Goal: Task Accomplishment & Management: Manage account settings

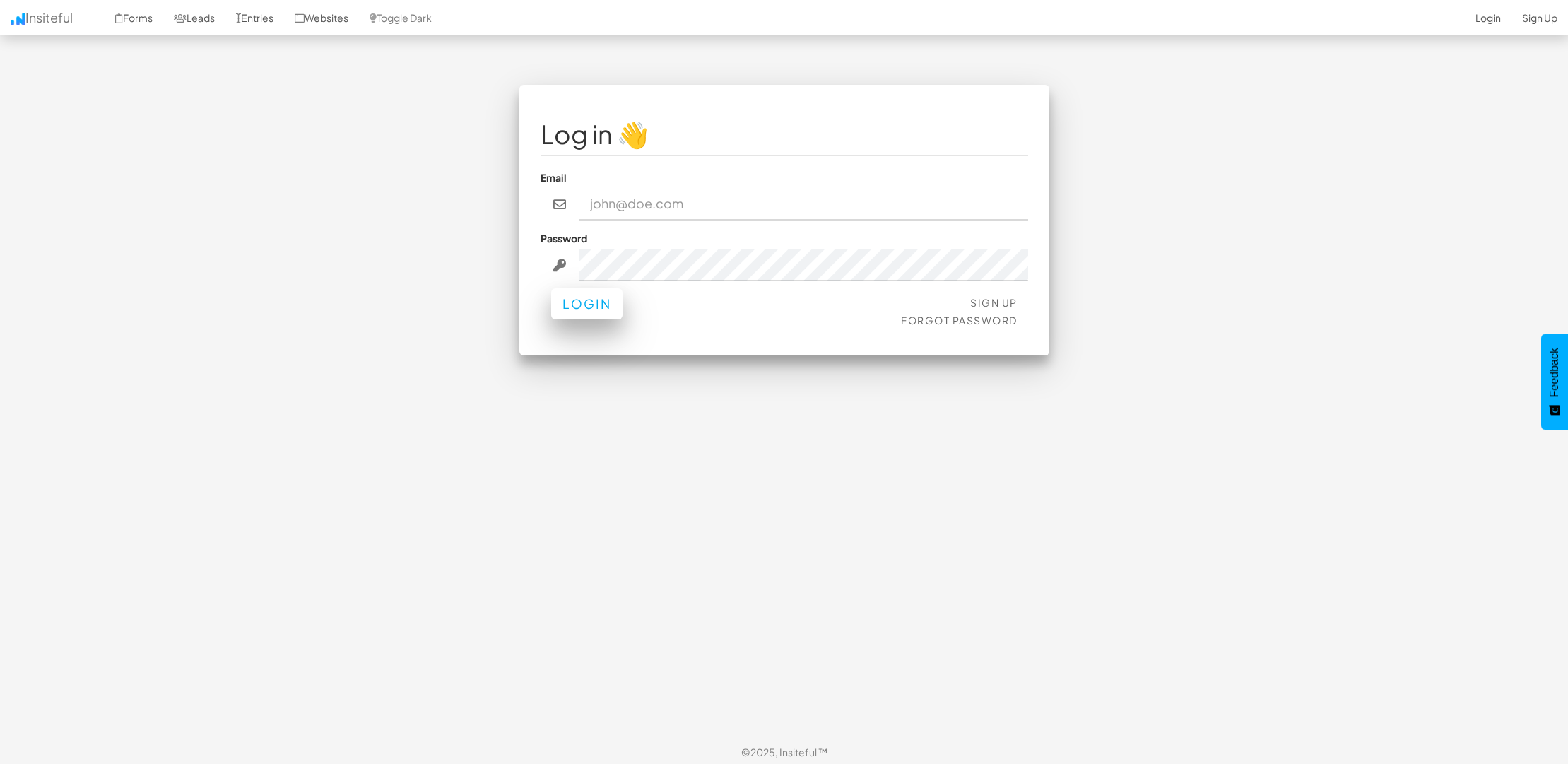
type input "jesseh@primecorporateservices.com"
click at [604, 312] on button "Login" at bounding box center [587, 304] width 71 height 31
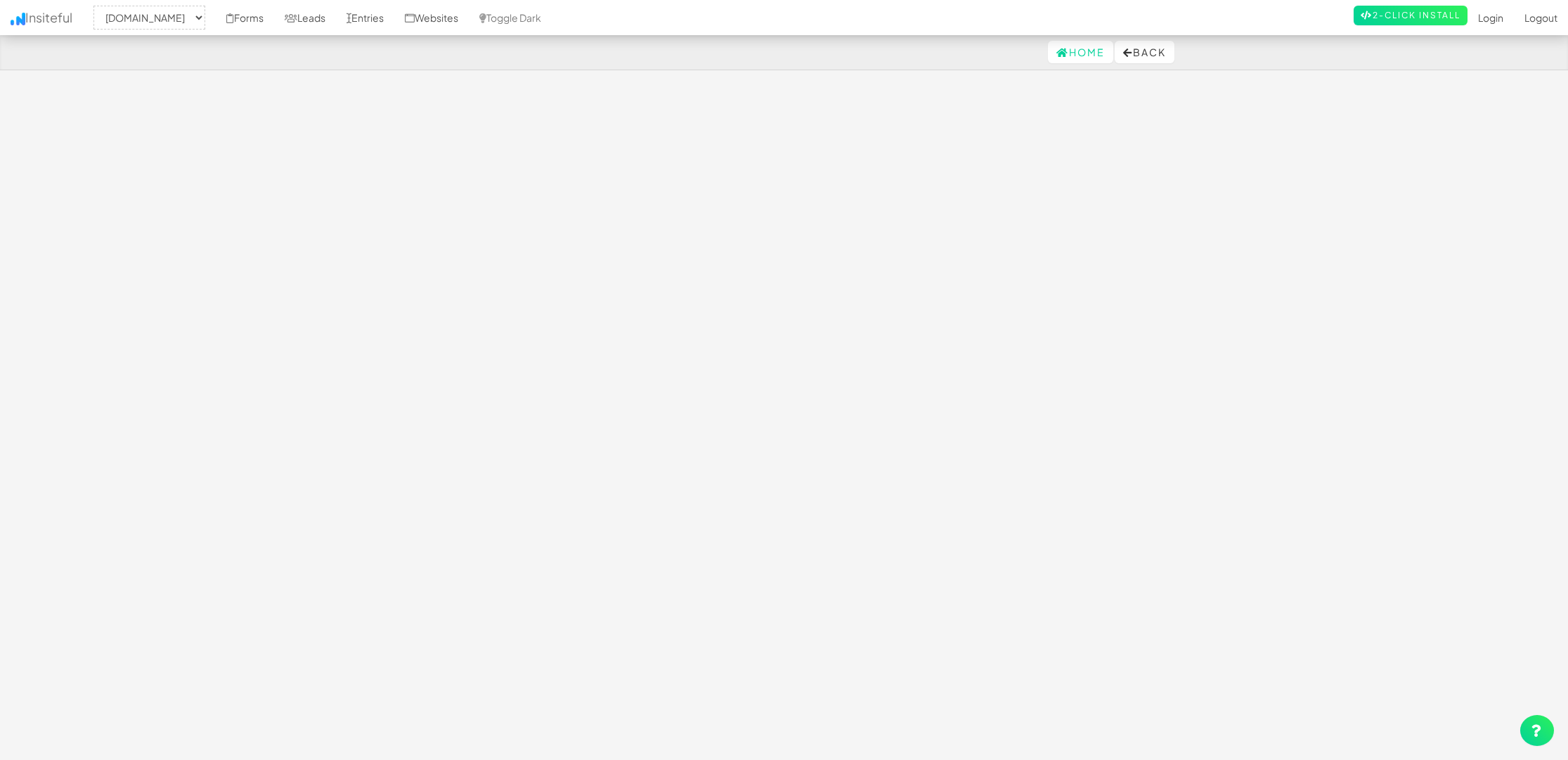
select select "1529"
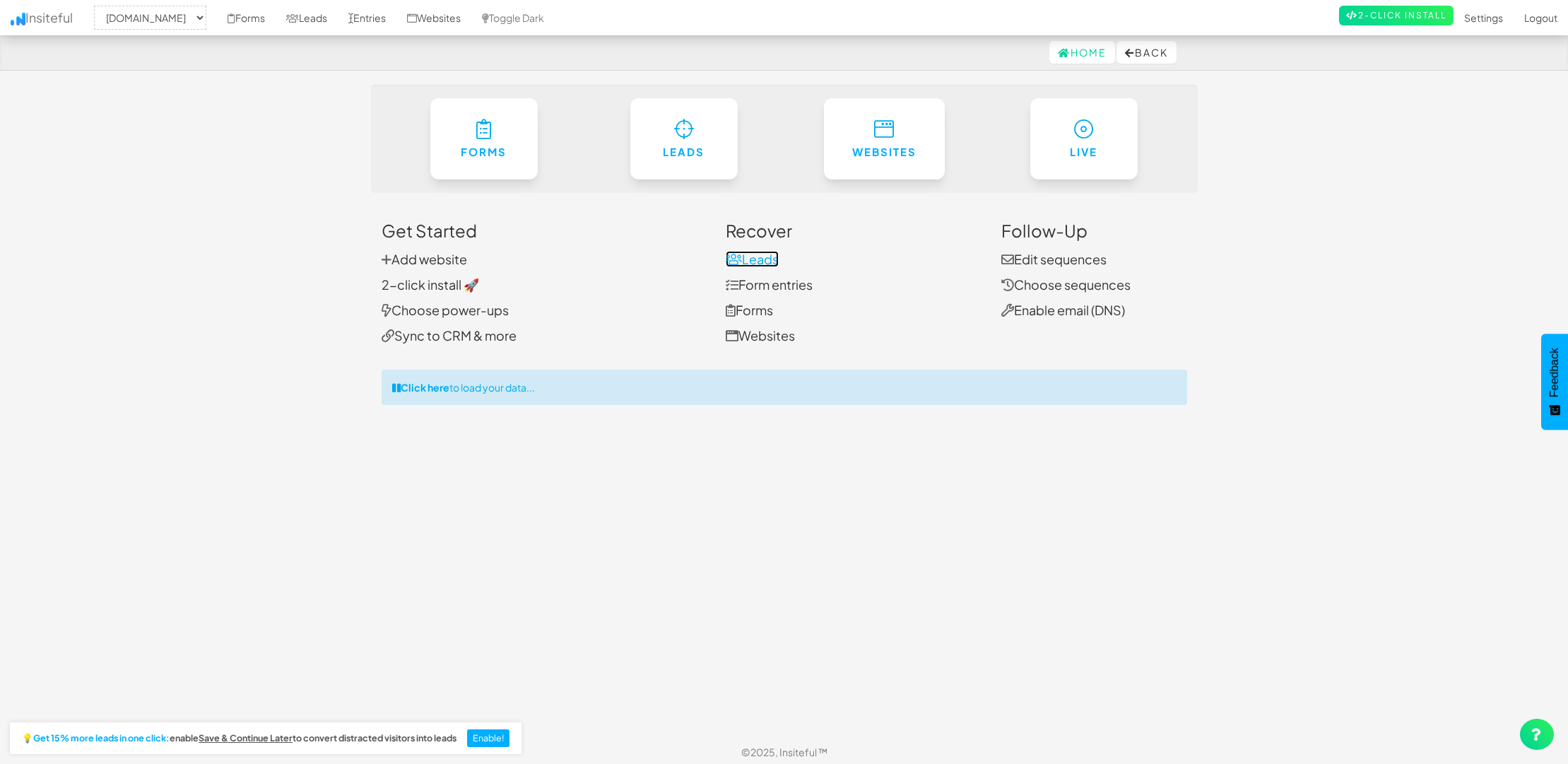
click at [755, 259] on link "Leads" at bounding box center [752, 259] width 53 height 16
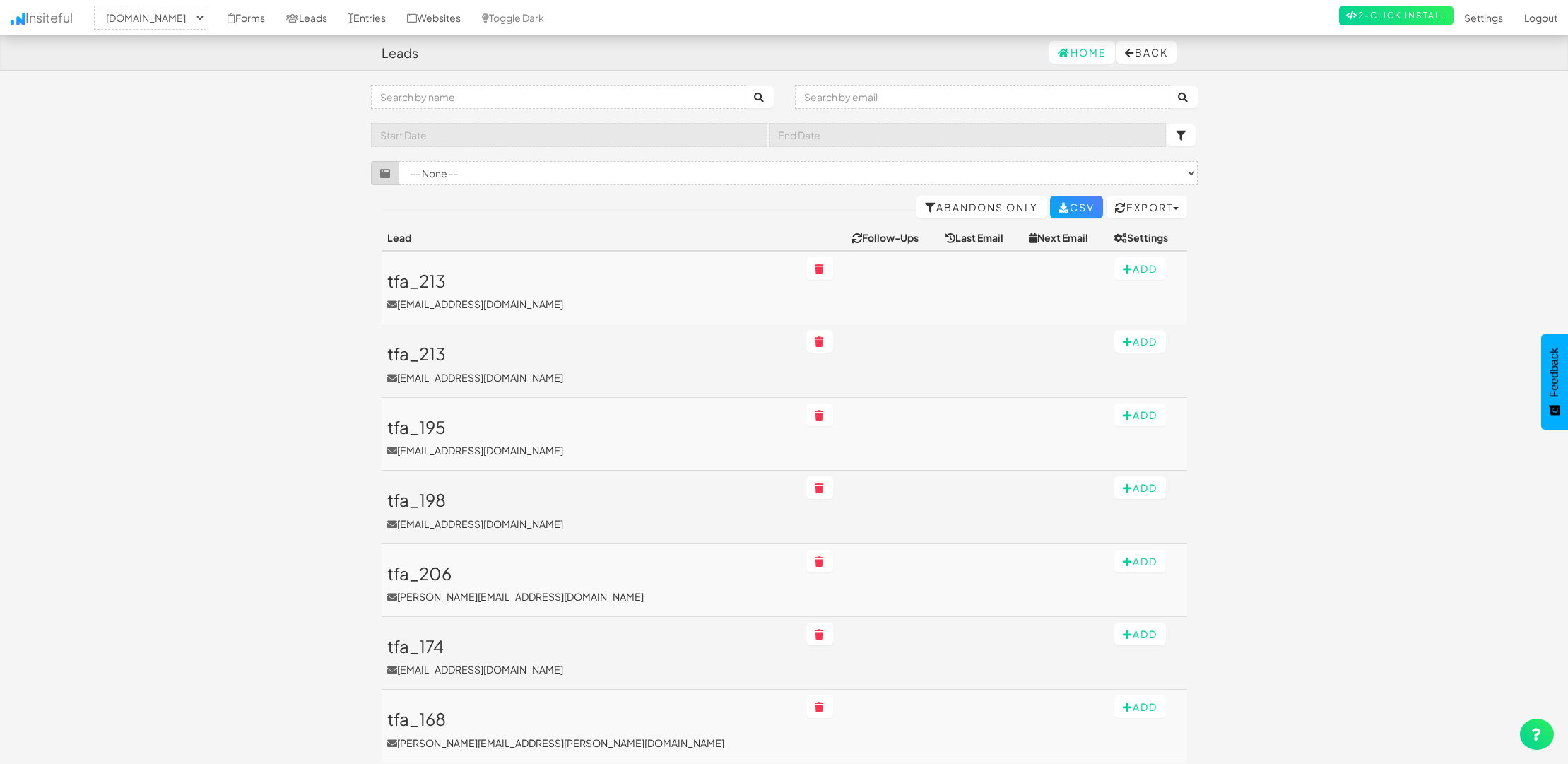
select select "1529"
click at [507, 171] on select "-- None -- (www.primecorporateservices.com/entity-ra-checkout-trading/#) (www.p…" at bounding box center [797, 173] width 799 height 24
click at [709, 164] on select "-- None -- (www.primecorporateservices.com/entity-ra-checkout-trading/#) (www.p…" at bounding box center [797, 173] width 799 height 24
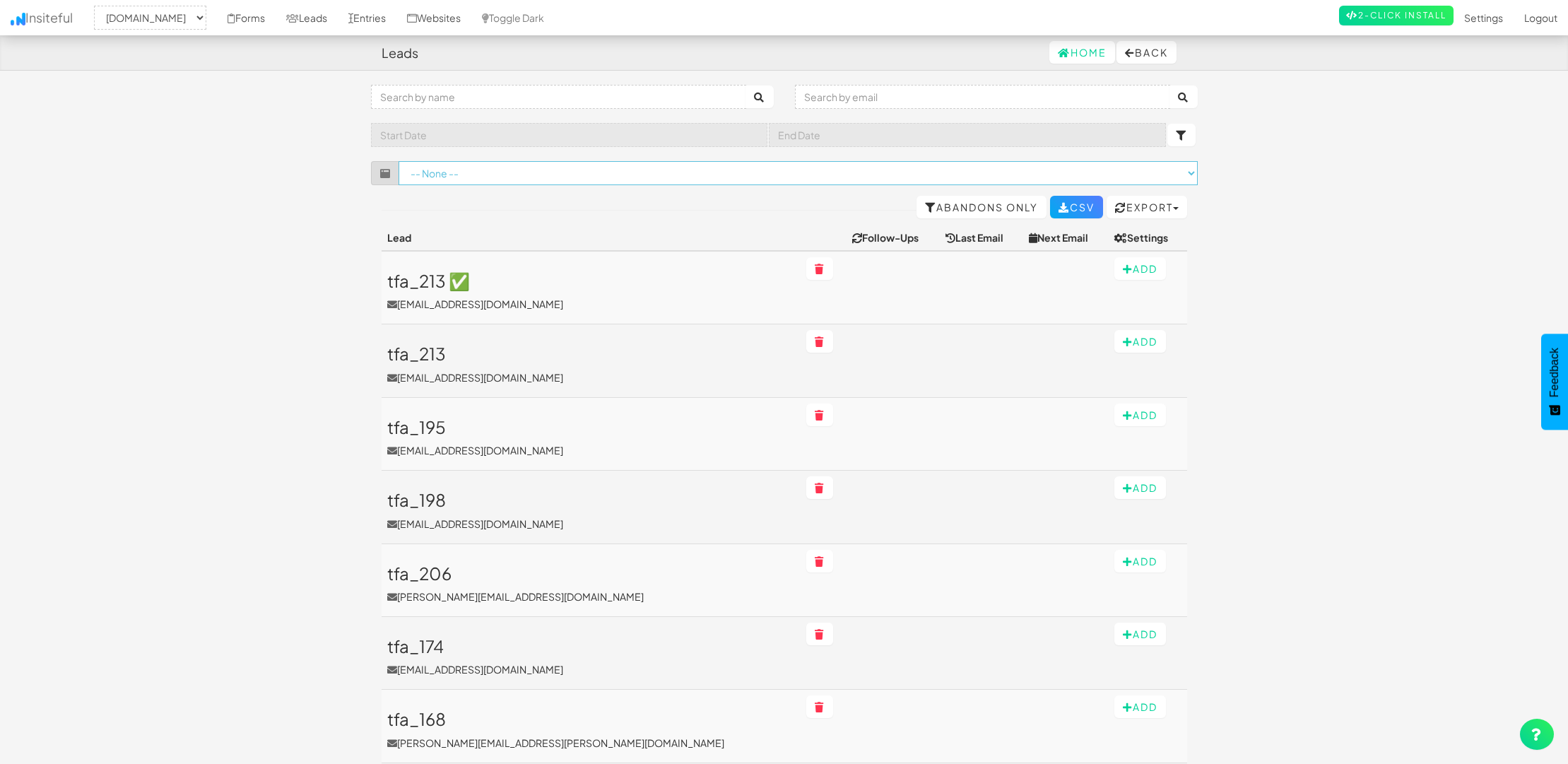
select select "f685da288e53480.43778703"
click at [398, 161] on select "-- None -- (www.primecorporateservices.com/entity-ra-checkout-trading/#) (www.p…" at bounding box center [797, 173] width 799 height 24
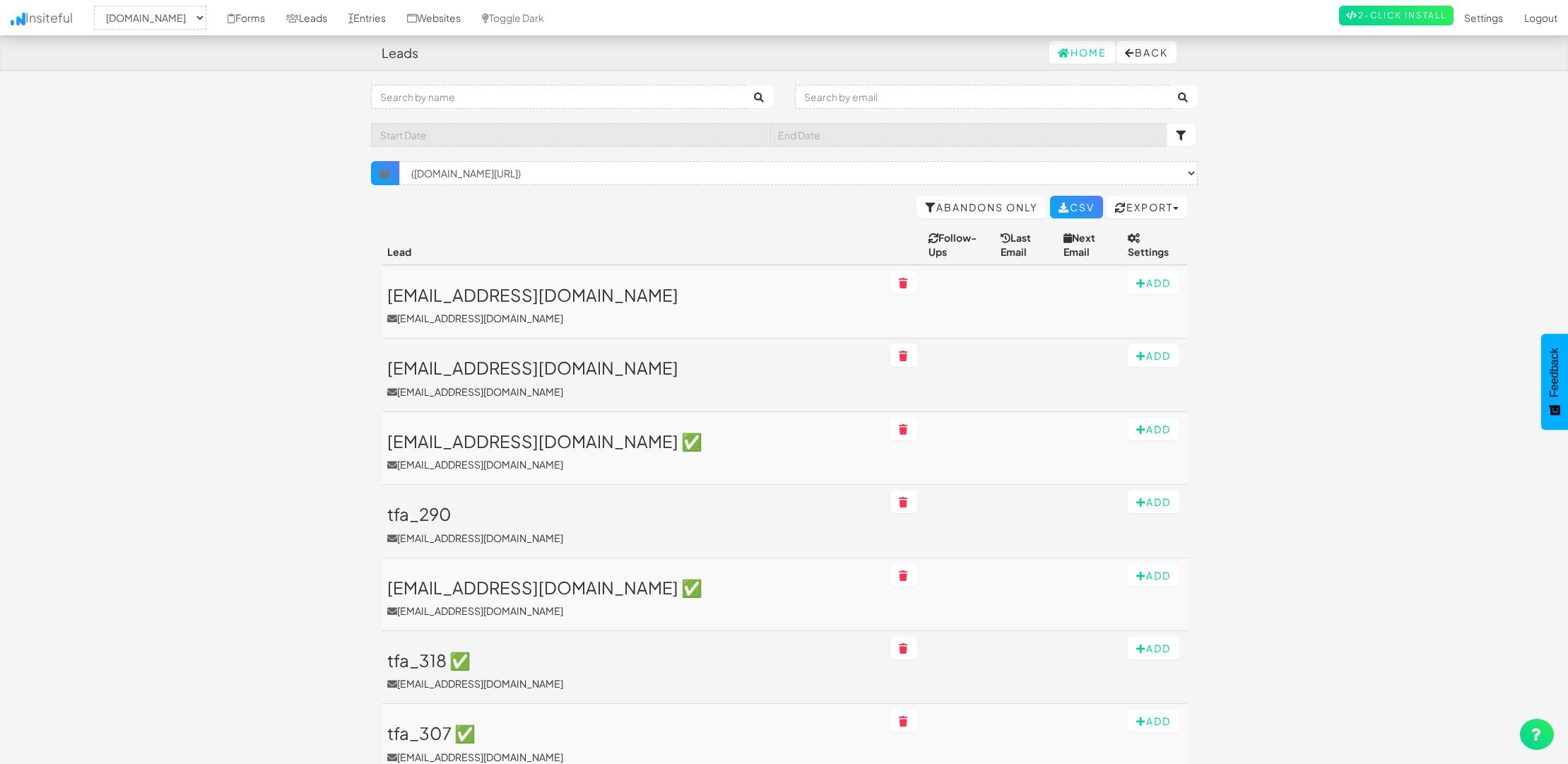
select select "1529"
click at [707, 172] on select "× Clear Filter ([DOMAIN_NAME][URL]) ([DOMAIN_NAME][URL]) ([DOMAIN_NAME][URL]) (…" at bounding box center [798, 173] width 798 height 24
select select "f6855bee7e97039.65139773"
click at [399, 161] on select "× Clear Filter ([DOMAIN_NAME][URL]) ([DOMAIN_NAME][URL]) ([DOMAIN_NAME][URL]) (…" at bounding box center [798, 173] width 798 height 24
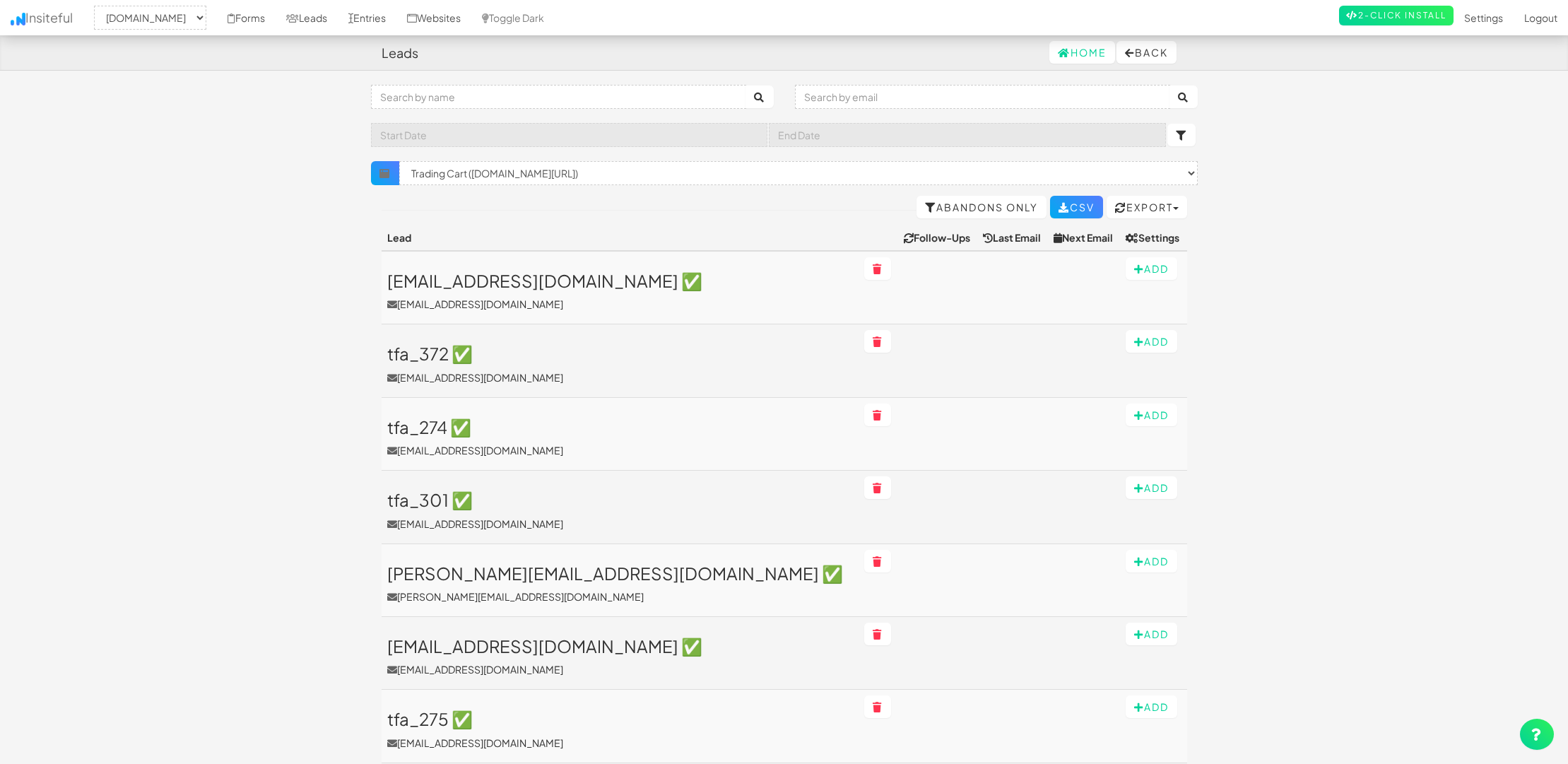
select select "1529"
select select "f6855bee7e97039.65139773"
